Goal: Task Accomplishment & Management: Understand process/instructions

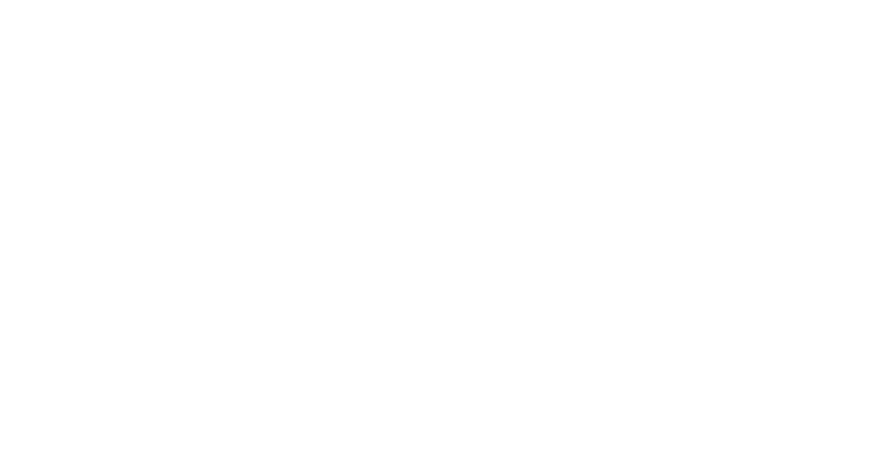
click at [266, 2] on div at bounding box center [436, 236] width 872 height 473
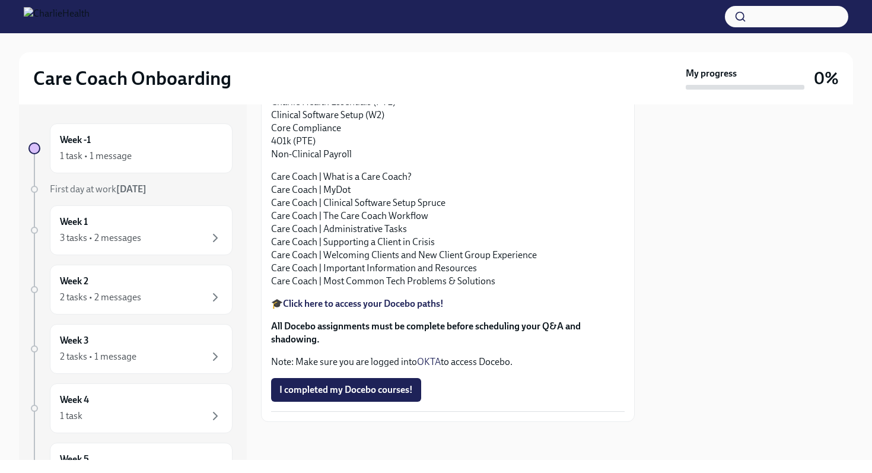
scroll to position [1271, 0]
click at [162, 76] on h2 "Care Coach Onboarding" at bounding box center [132, 78] width 198 height 24
click at [90, 12] on img at bounding box center [57, 16] width 66 height 19
click at [58, 15] on img at bounding box center [57, 16] width 66 height 19
click at [38, 15] on img at bounding box center [57, 16] width 66 height 19
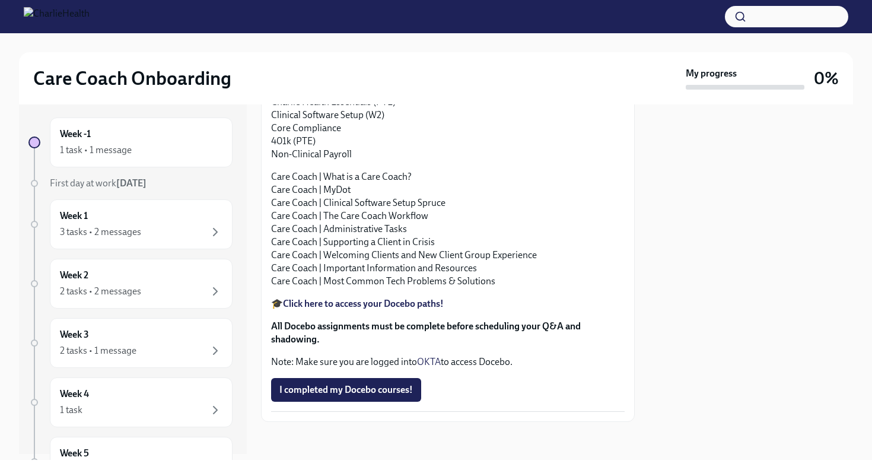
scroll to position [0, 0]
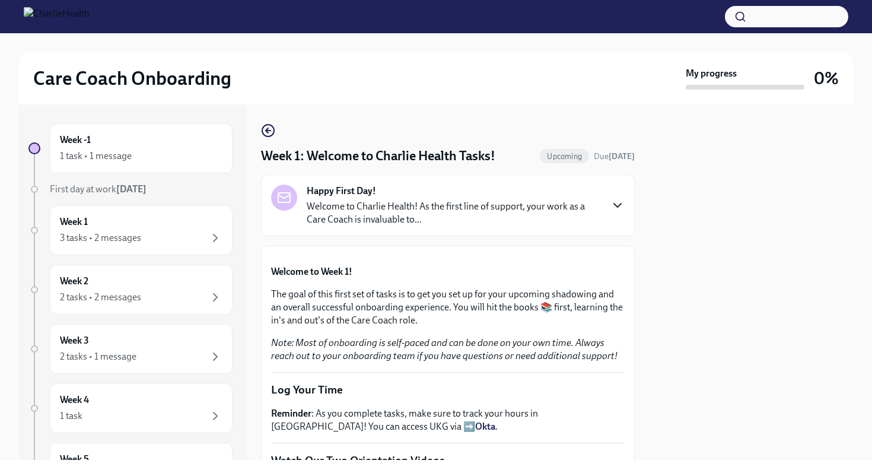
click at [620, 205] on icon "button" at bounding box center [617, 205] width 14 height 14
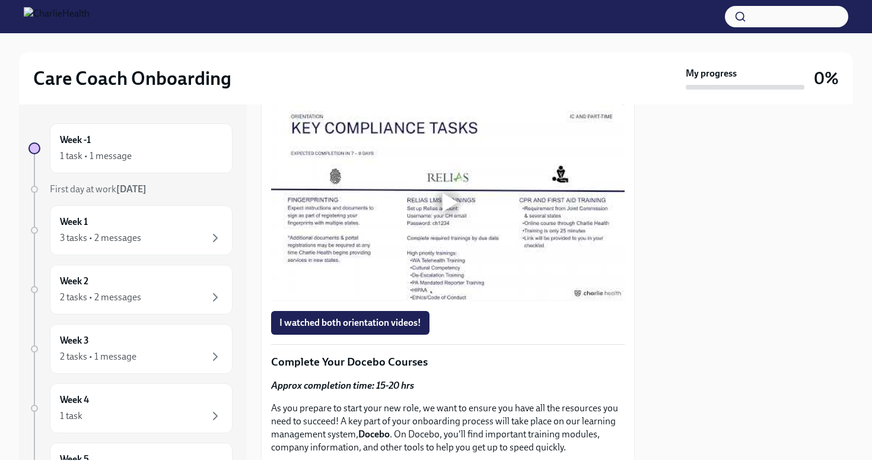
click at [109, 186] on span "First day at work [DATE]" at bounding box center [98, 188] width 97 height 11
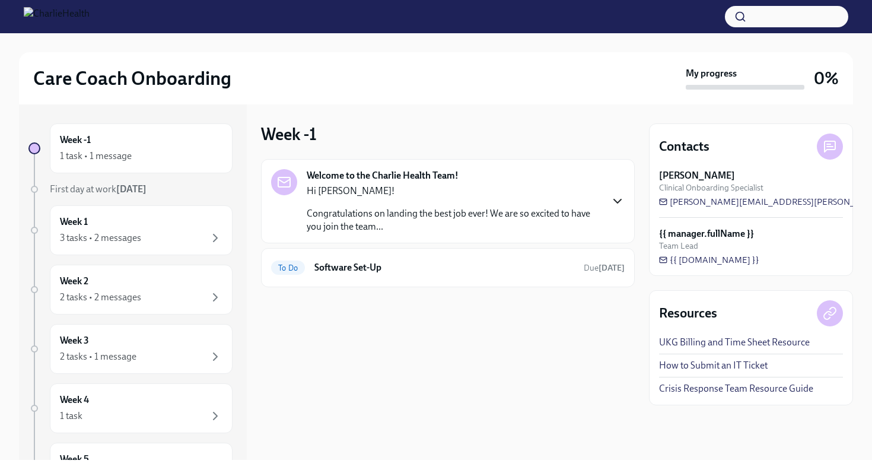
click at [616, 199] on icon "button" at bounding box center [617, 201] width 14 height 14
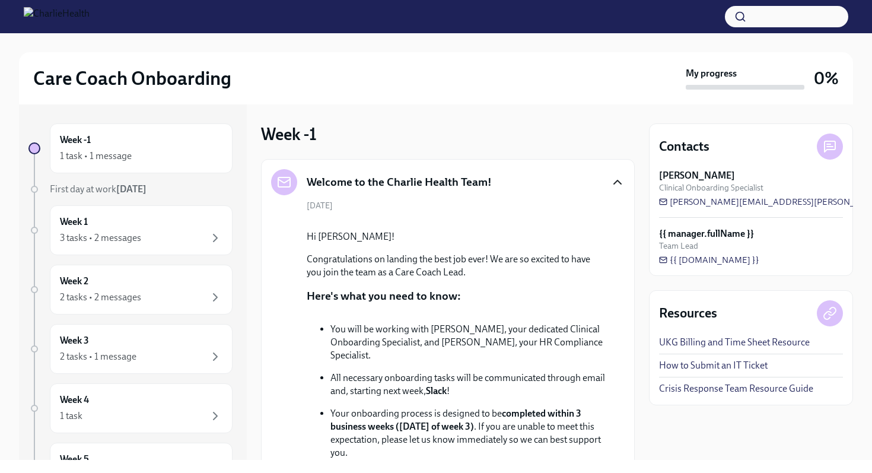
click at [679, 342] on link "UKG Billing and Time Sheet Resource" at bounding box center [734, 342] width 151 height 13
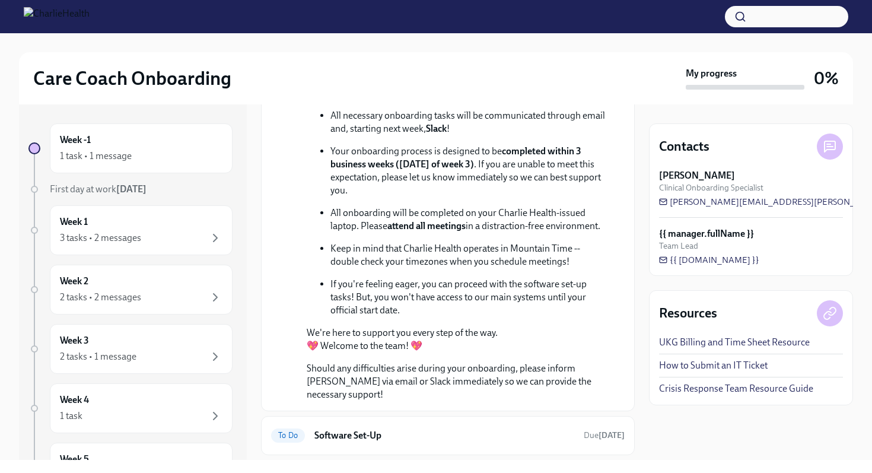
scroll to position [381, 0]
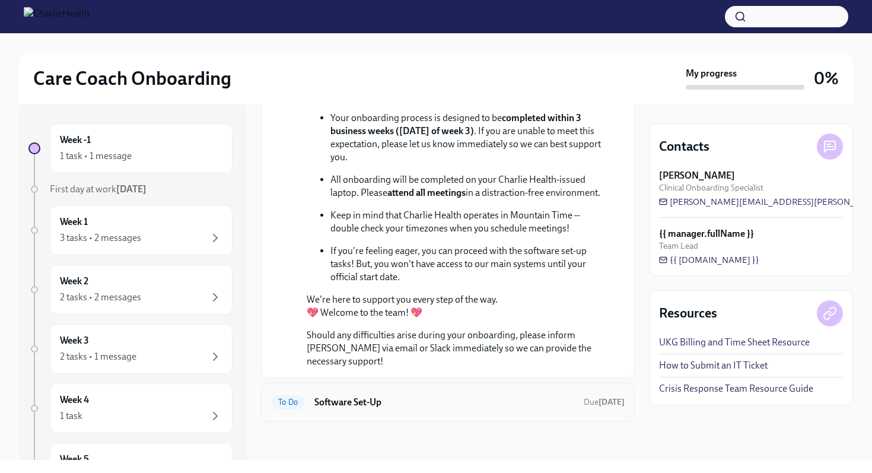
click at [345, 394] on div "To Do Software Set-Up Due [DATE]" at bounding box center [447, 402] width 353 height 19
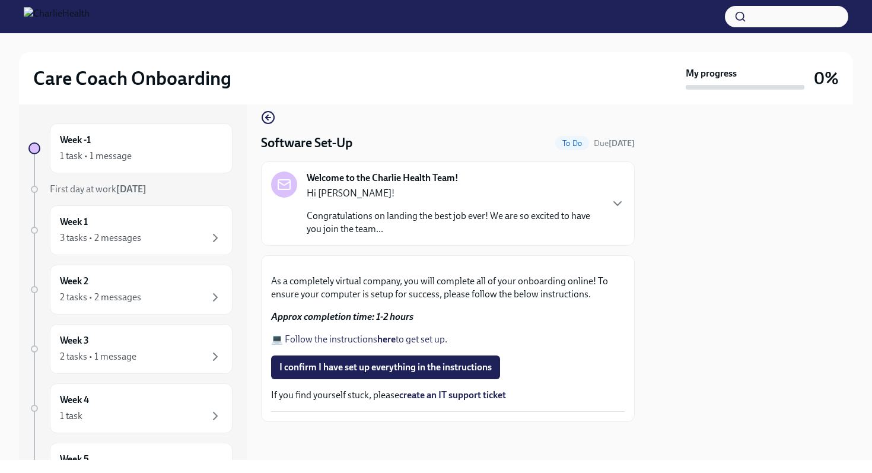
scroll to position [32, 0]
click at [442, 187] on p "Hi [PERSON_NAME]!" at bounding box center [454, 193] width 294 height 13
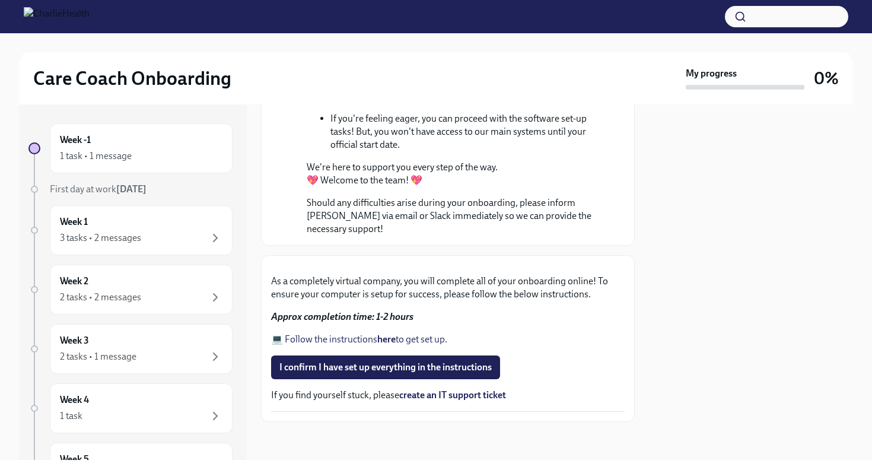
scroll to position [764, 0]
click at [396, 336] on link "💻 Follow the instructions here to get set up." at bounding box center [359, 338] width 176 height 11
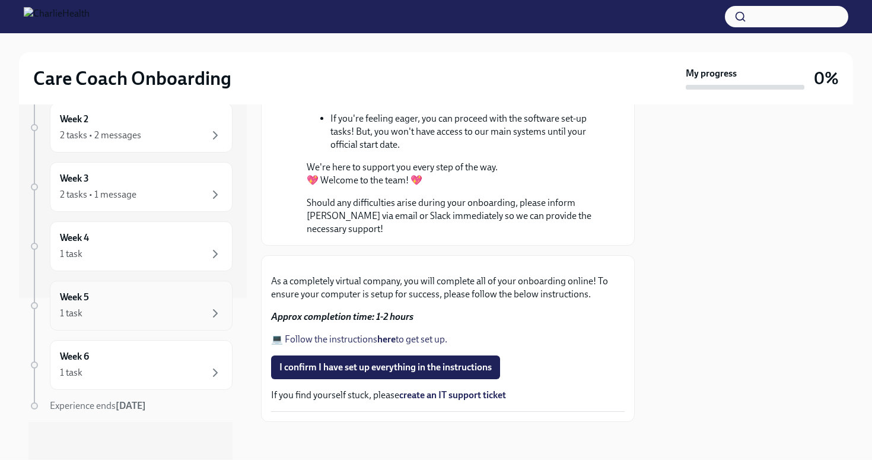
scroll to position [0, 0]
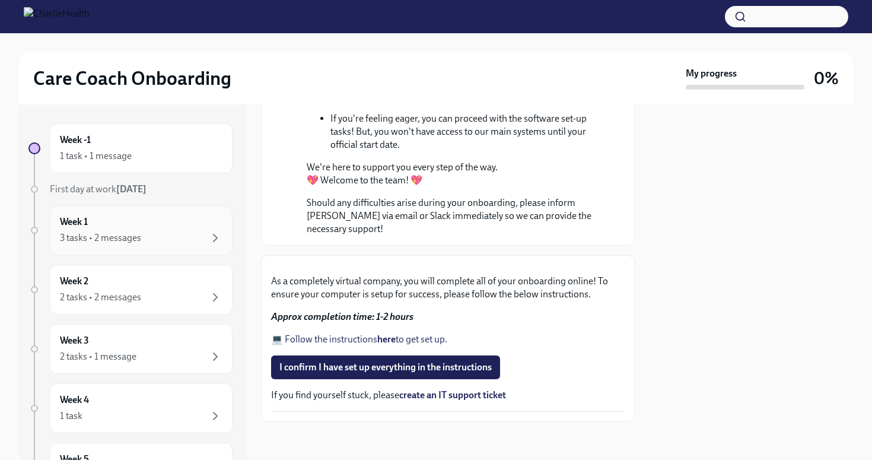
click at [203, 243] on div "3 tasks • 2 messages" at bounding box center [141, 238] width 162 height 14
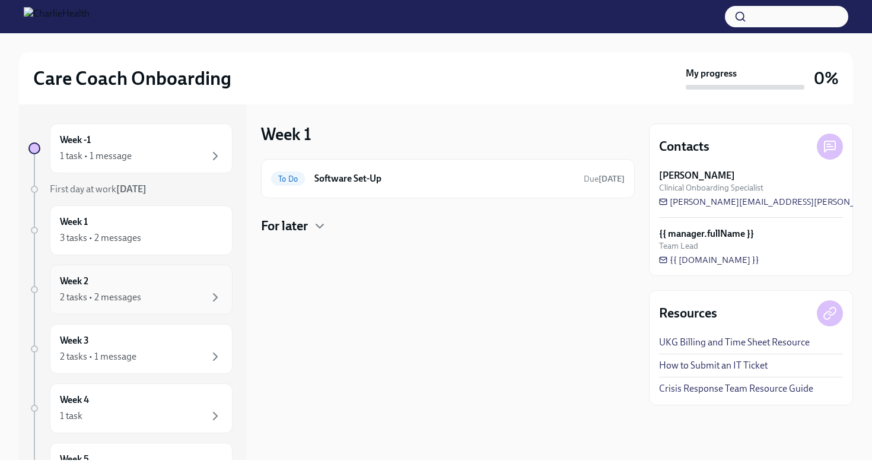
click at [187, 283] on div "Week 2 2 tasks • 2 messages" at bounding box center [141, 290] width 162 height 30
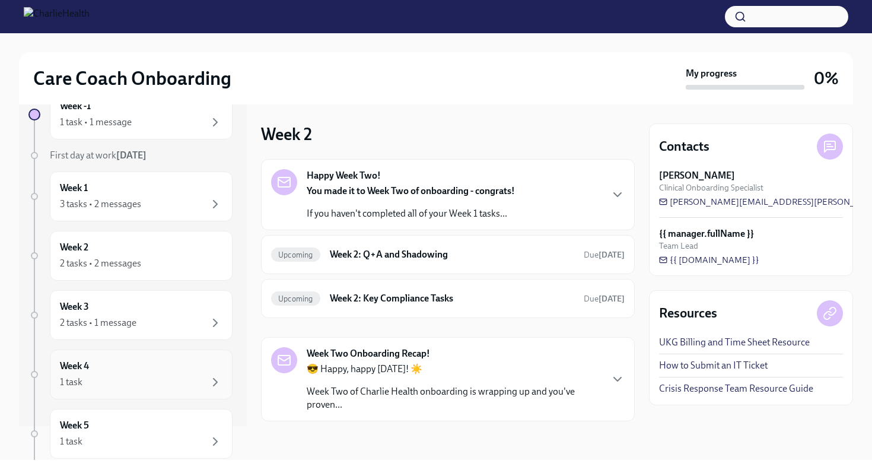
scroll to position [44, 0]
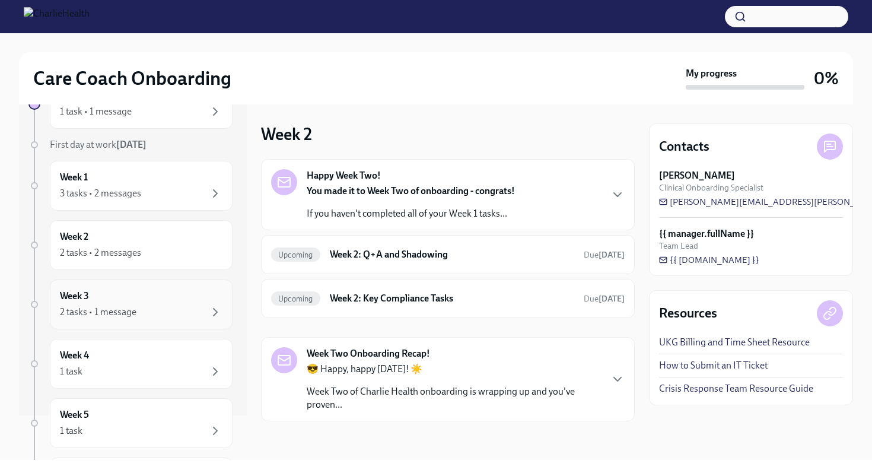
click at [116, 301] on div "Week 3 2 tasks • 1 message" at bounding box center [141, 304] width 162 height 30
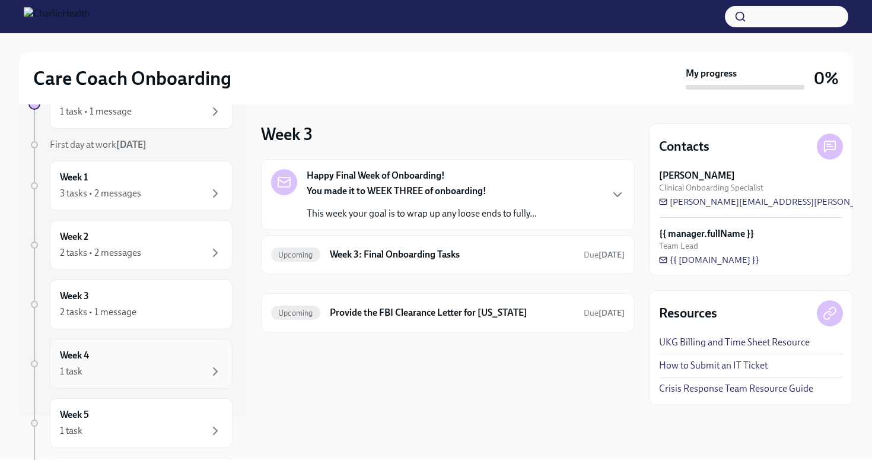
click at [116, 355] on div "Week 4 1 task" at bounding box center [141, 364] width 162 height 30
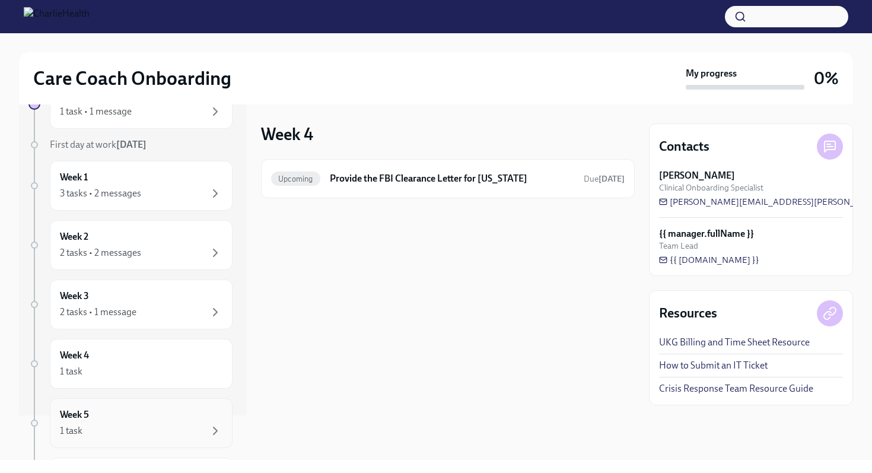
click at [102, 412] on div "Week 5 1 task" at bounding box center [141, 423] width 162 height 30
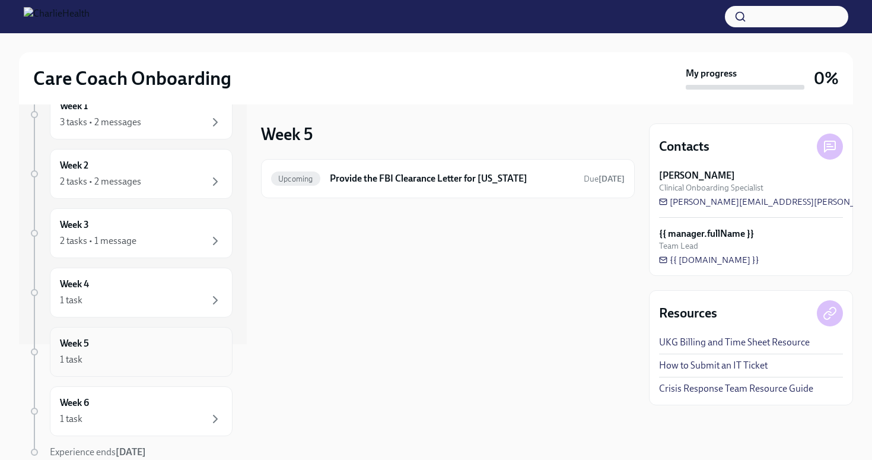
click at [102, 412] on div "1 task" at bounding box center [141, 419] width 162 height 14
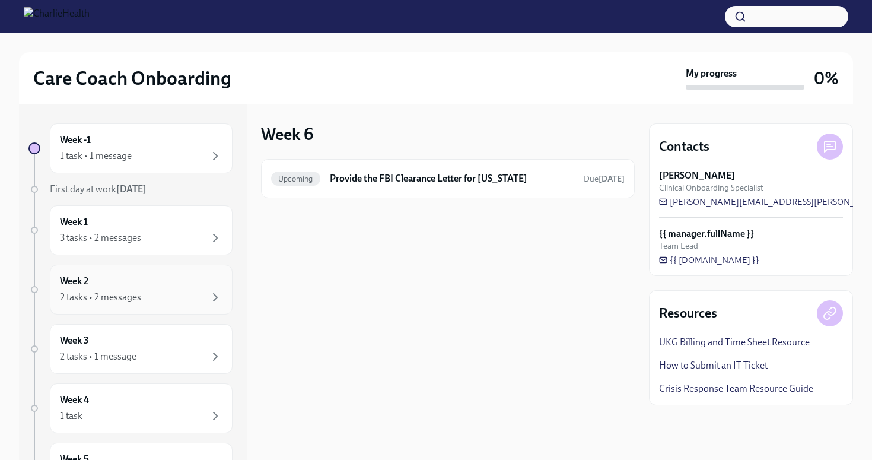
click at [120, 284] on div "Week 2 2 tasks • 2 messages" at bounding box center [141, 290] width 162 height 30
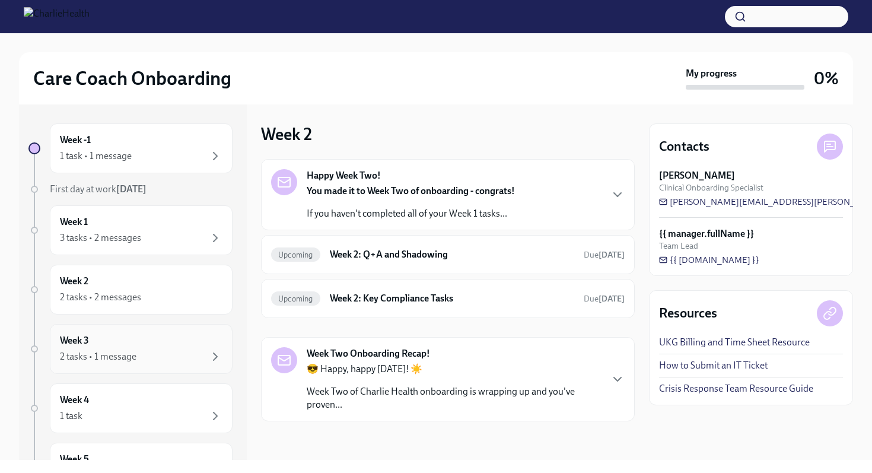
click at [110, 352] on div "2 tasks • 1 message" at bounding box center [98, 356] width 76 height 13
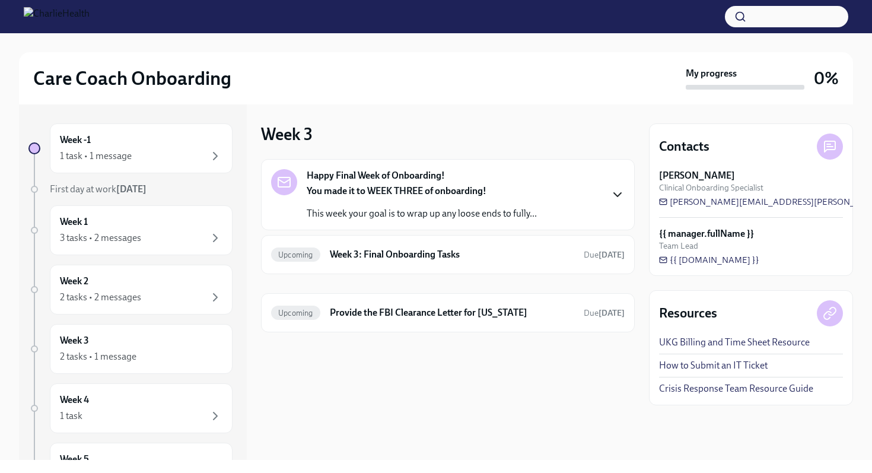
click at [618, 198] on icon "button" at bounding box center [617, 194] width 14 height 14
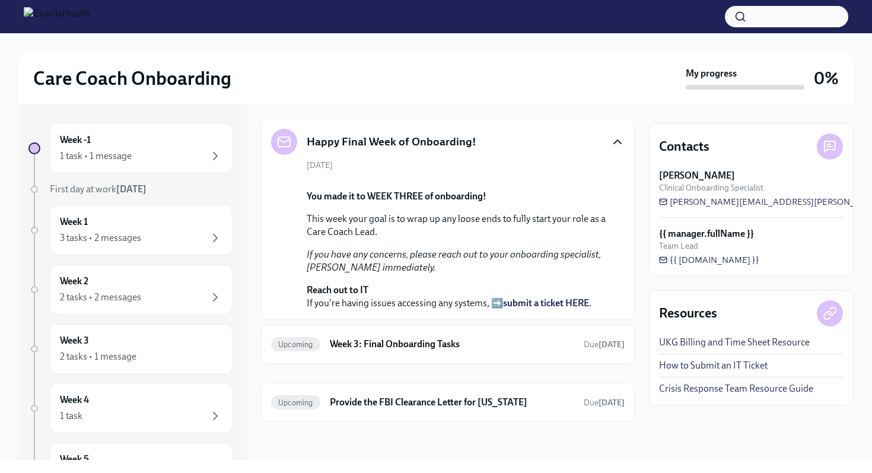
scroll to position [158, 0]
click at [331, 353] on div "Upcoming Week 3: Final Onboarding Tasks Due [DATE]" at bounding box center [447, 343] width 353 height 19
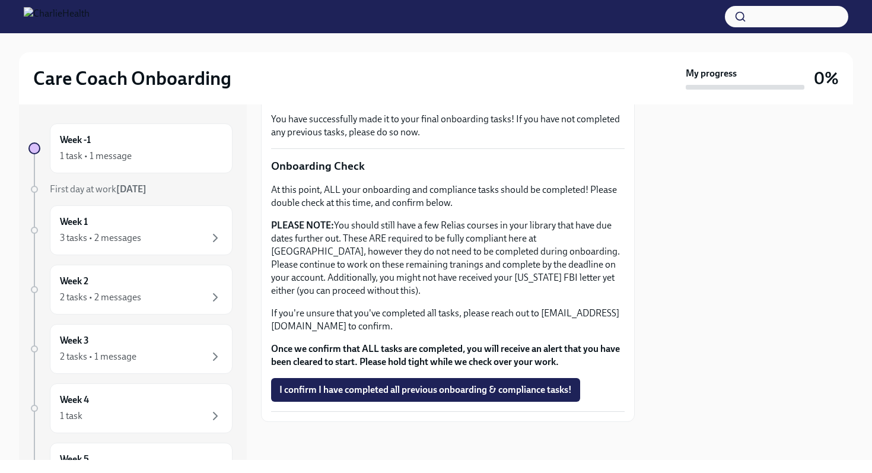
scroll to position [318, 0]
click at [157, 298] on div "2 tasks • 2 messages" at bounding box center [141, 297] width 162 height 14
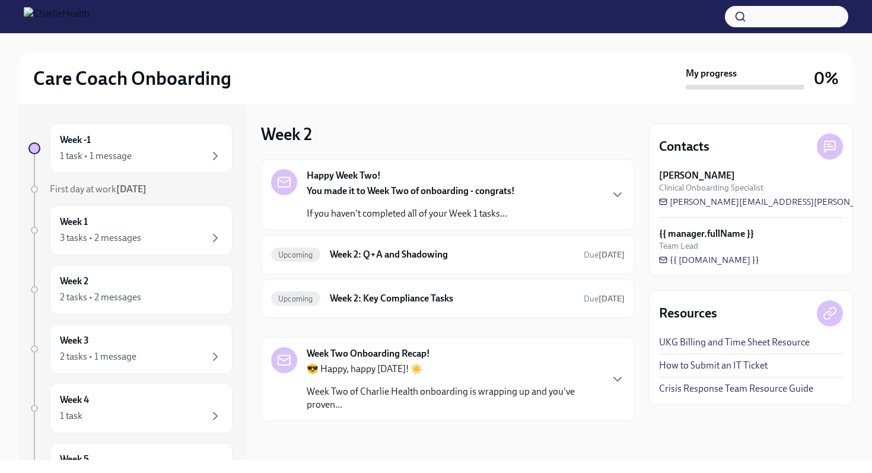
click at [382, 208] on p "If you haven't completed all of your Week 1 tasks..." at bounding box center [411, 213] width 208 height 13
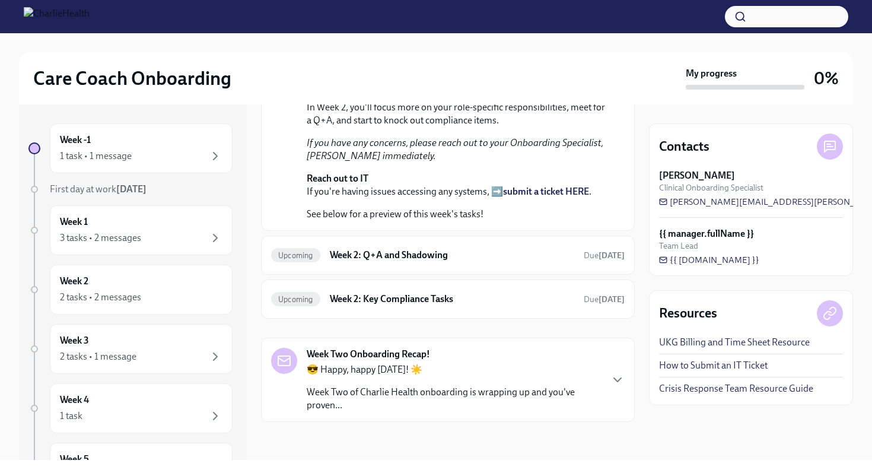
scroll to position [400, 0]
click at [379, 264] on div "Upcoming Week 2: Q+A and Shadowing Due [DATE]" at bounding box center [447, 254] width 353 height 19
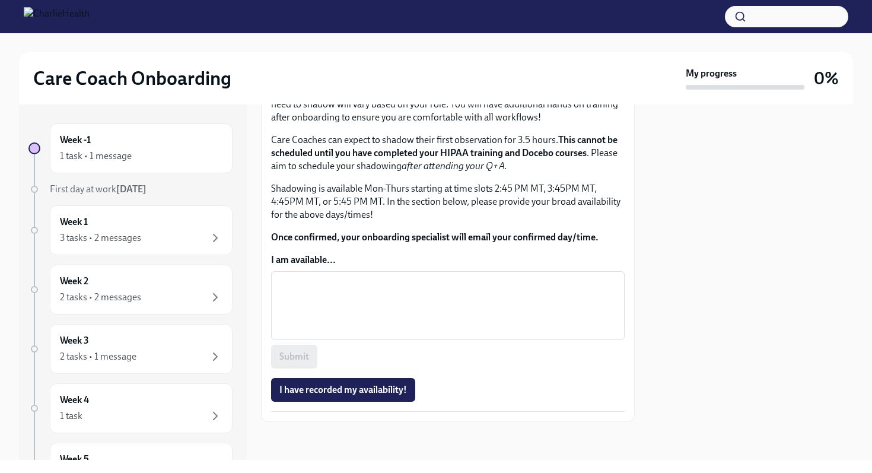
scroll to position [650, 0]
click at [206, 223] on div "Week 1 3 tasks • 2 messages" at bounding box center [141, 230] width 162 height 30
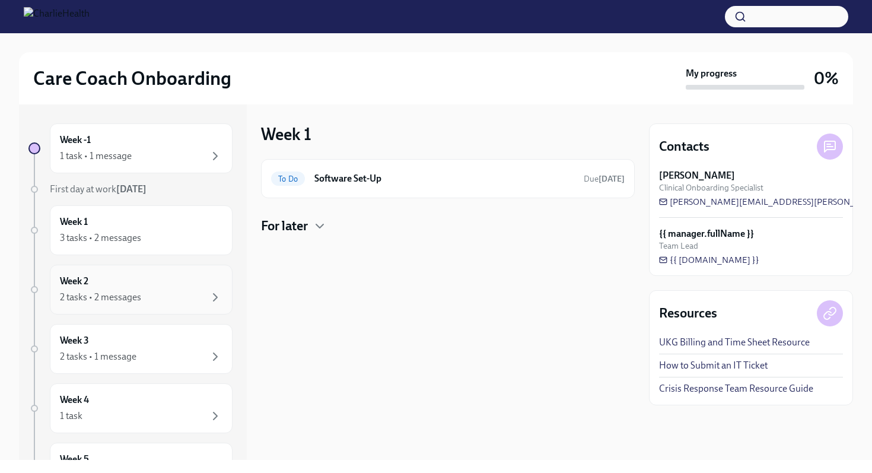
click at [149, 285] on div "Week 2 2 tasks • 2 messages" at bounding box center [141, 290] width 162 height 30
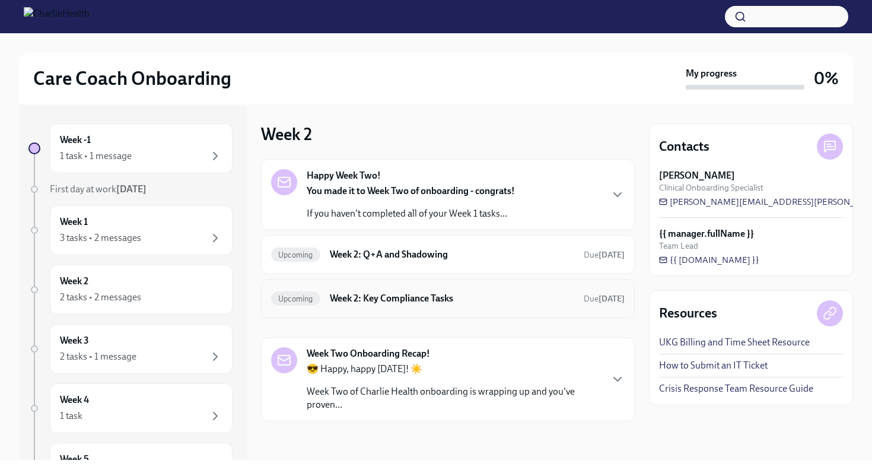
click at [327, 289] on div "Upcoming Week 2: Key Compliance Tasks Due [DATE]" at bounding box center [447, 298] width 353 height 19
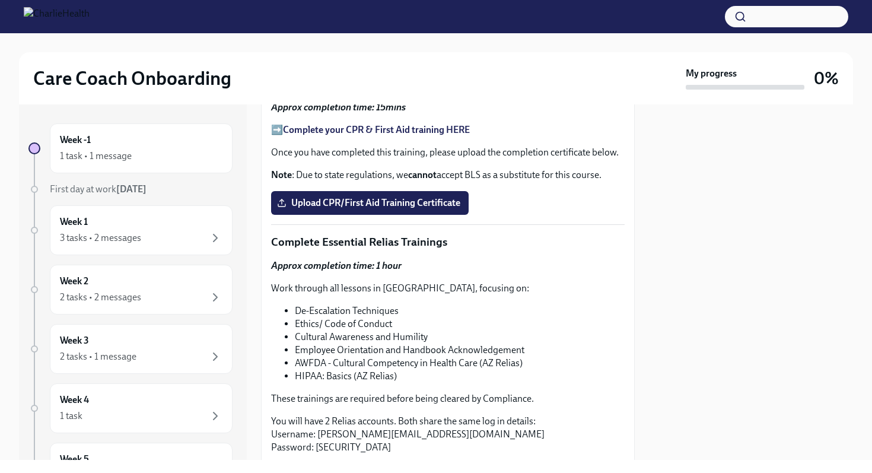
scroll to position [672, 0]
click at [336, 134] on strong "Complete your CPR & First Aid training HERE" at bounding box center [376, 128] width 187 height 11
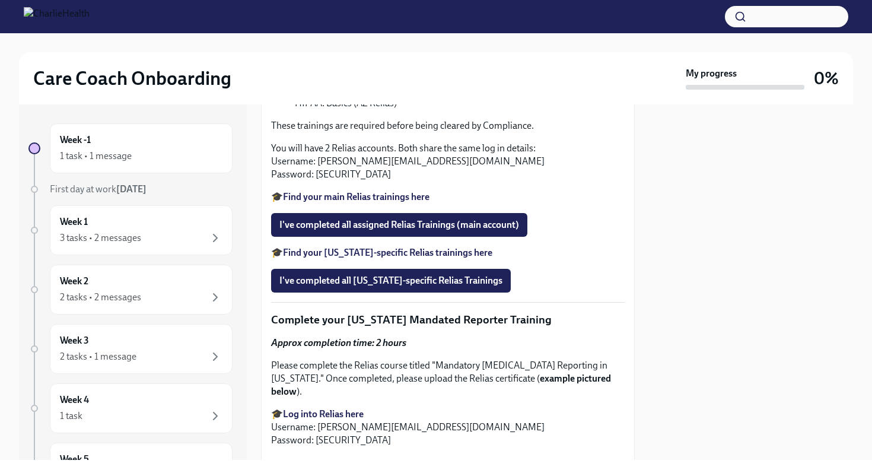
scroll to position [907, 0]
